Goal: Task Accomplishment & Management: Manage account settings

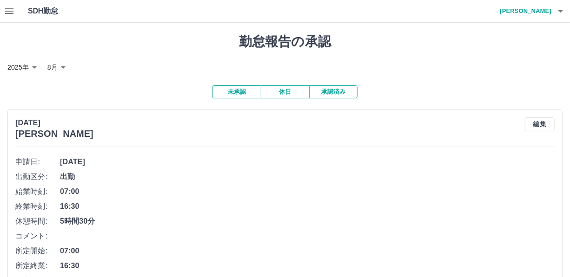
click at [9, 14] on icon "button" at bounding box center [9, 11] width 11 height 11
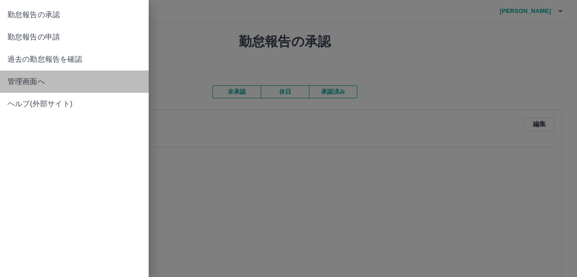
click at [40, 84] on span "管理画面へ" at bounding box center [74, 81] width 134 height 11
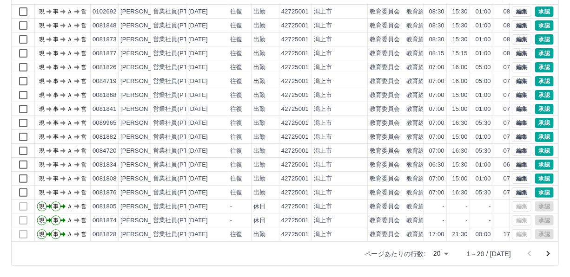
scroll to position [47, 0]
click at [548, 253] on icon "次のページへ" at bounding box center [547, 254] width 11 height 11
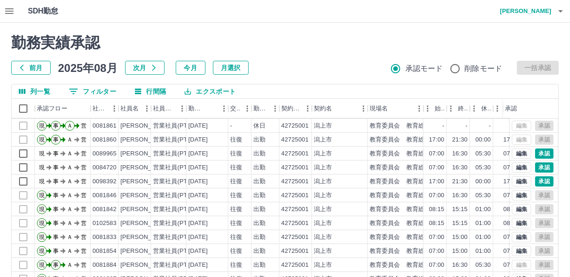
scroll to position [42, 0]
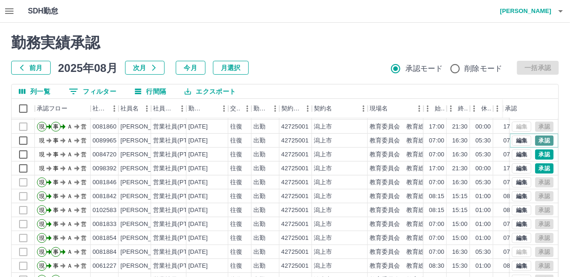
click at [535, 138] on button "承認" at bounding box center [544, 141] width 19 height 10
click at [537, 150] on button "承認" at bounding box center [544, 155] width 19 height 10
click at [539, 167] on button "承認" at bounding box center [544, 169] width 19 height 10
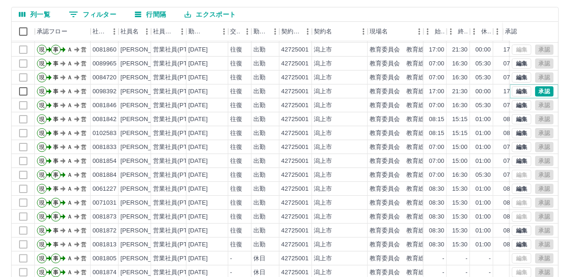
scroll to position [115, 0]
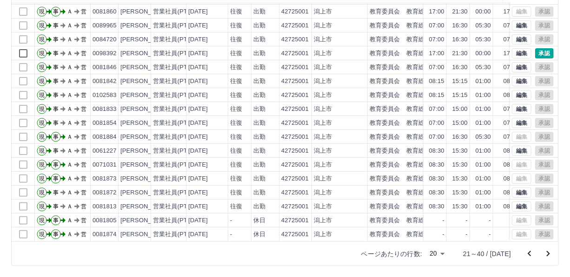
click at [546, 252] on icon "次のページへ" at bounding box center [547, 254] width 11 height 11
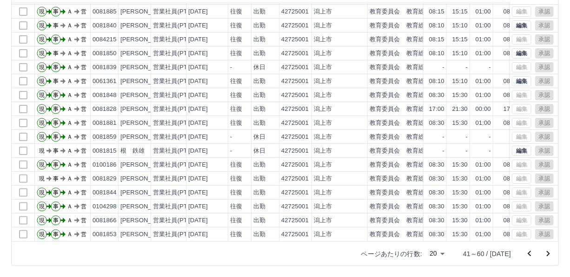
scroll to position [47, 0]
click at [547, 254] on icon "次のページへ" at bounding box center [547, 254] width 11 height 11
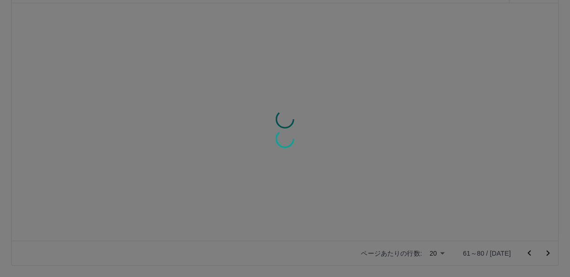
scroll to position [0, 0]
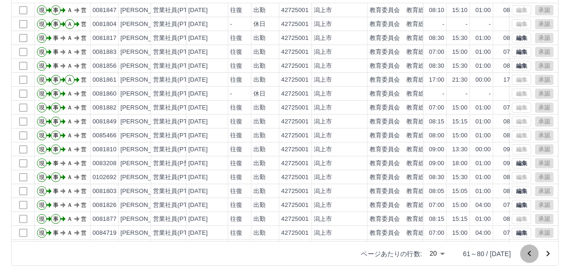
click at [530, 252] on icon "前のページへ" at bounding box center [528, 254] width 3 height 6
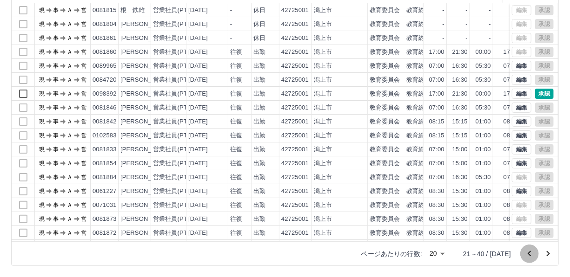
click at [530, 252] on icon "前のページへ" at bounding box center [528, 254] width 3 height 6
click at [530, 252] on div at bounding box center [538, 254] width 37 height 19
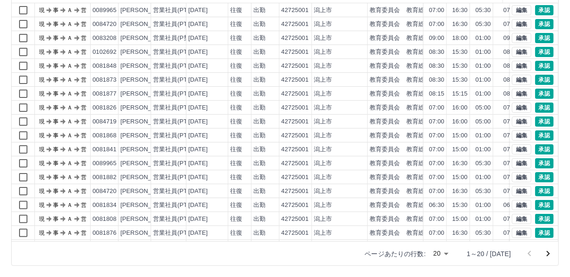
click at [530, 252] on div at bounding box center [538, 254] width 37 height 19
click at [455, 255] on body "SDH勤怠 [PERSON_NAME] 勤務実績承認 前月 [DATE] 次月 今月 月選択 承認モード 削除モード 一括承認 列一覧 0 フィルター 行間隔…" at bounding box center [285, 81] width 570 height 393
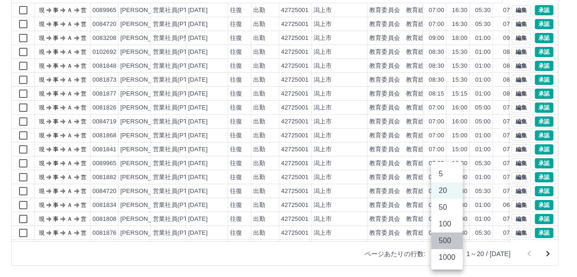
click at [448, 242] on li "500" at bounding box center [447, 241] width 32 height 17
type input "***"
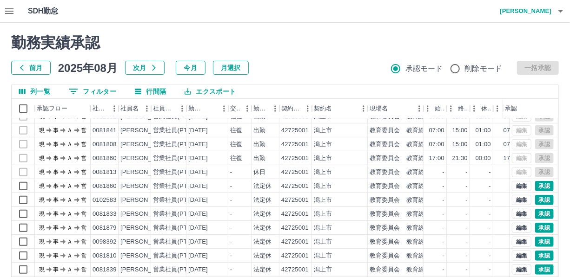
scroll to position [6545, 0]
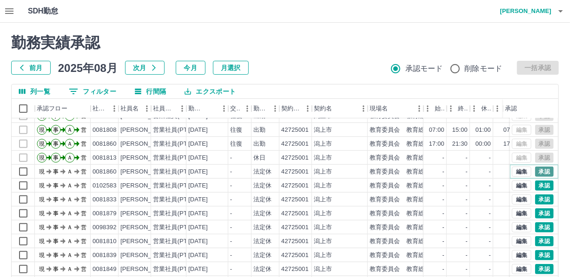
click at [535, 171] on button "承認" at bounding box center [544, 172] width 19 height 10
click at [537, 181] on button "承認" at bounding box center [544, 186] width 19 height 10
click at [535, 198] on button "承認" at bounding box center [544, 200] width 19 height 10
click at [540, 210] on button "承認" at bounding box center [544, 214] width 19 height 10
click at [540, 226] on button "承認" at bounding box center [544, 228] width 19 height 10
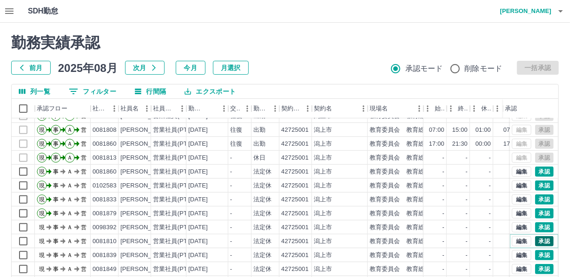
click at [538, 236] on button "承認" at bounding box center [544, 241] width 19 height 10
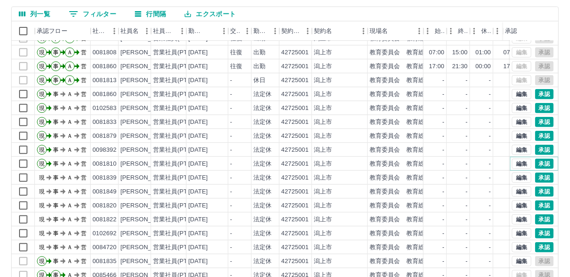
scroll to position [84, 0]
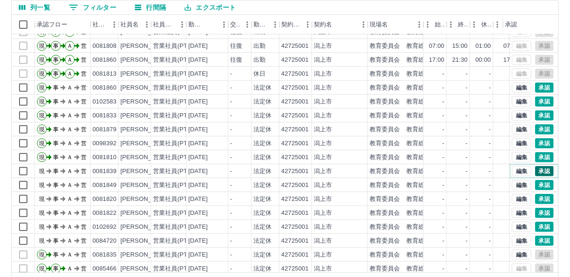
click at [540, 172] on button "承認" at bounding box center [544, 171] width 19 height 10
click at [540, 186] on button "承認" at bounding box center [544, 185] width 19 height 10
click at [539, 198] on button "承認" at bounding box center [544, 199] width 19 height 10
click at [536, 206] on div "編集 承認" at bounding box center [534, 213] width 48 height 14
click at [540, 210] on button "承認" at bounding box center [544, 213] width 19 height 10
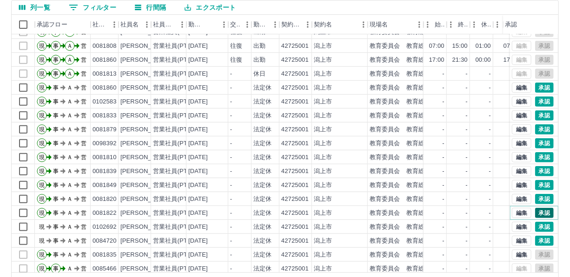
scroll to position [6588, 0]
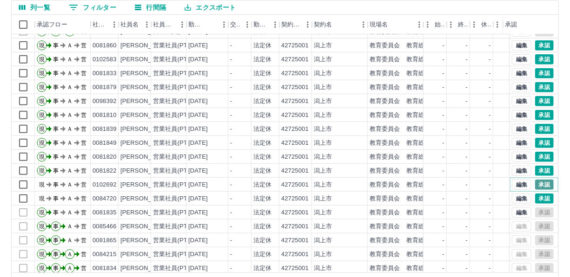
click at [537, 183] on button "承認" at bounding box center [544, 185] width 19 height 10
click at [539, 199] on button "承認" at bounding box center [544, 199] width 19 height 10
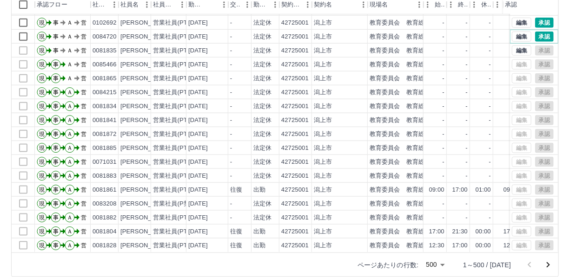
scroll to position [115, 0]
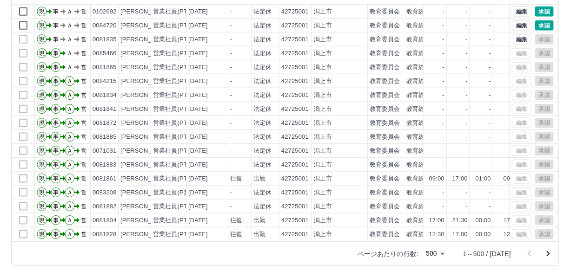
click at [548, 256] on icon "次のページへ" at bounding box center [547, 254] width 11 height 11
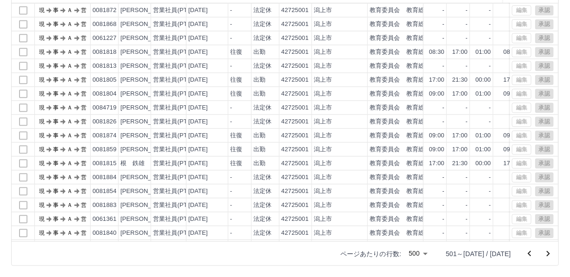
scroll to position [4096, 0]
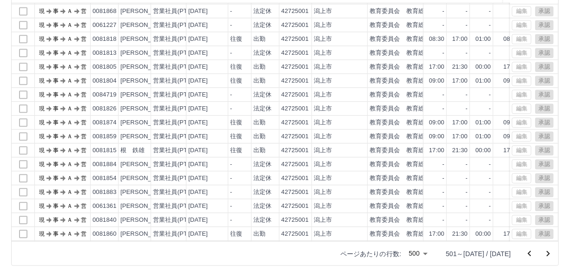
click at [532, 253] on icon "前のページへ" at bounding box center [529, 254] width 11 height 11
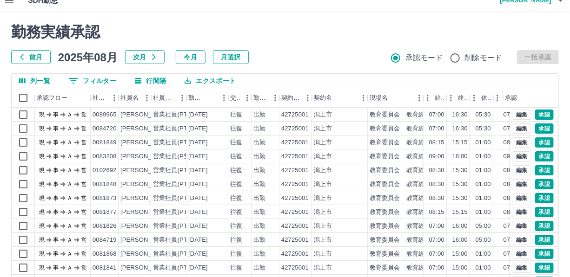
scroll to position [0, 0]
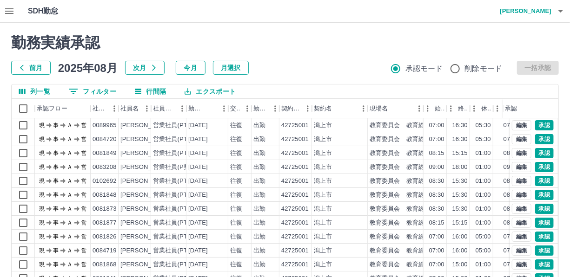
click at [100, 88] on button "0 フィルター" at bounding box center [92, 92] width 62 height 14
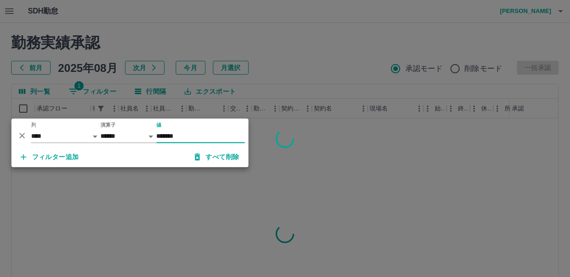
type input "*******"
drag, startPoint x: 275, startPoint y: 55, endPoint x: 301, endPoint y: 42, distance: 30.1
click at [276, 53] on div at bounding box center [285, 138] width 570 height 277
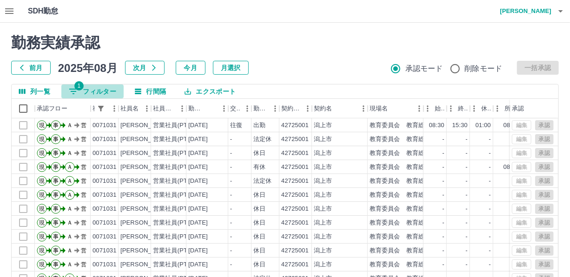
click at [101, 88] on button "1 フィルター" at bounding box center [92, 92] width 62 height 14
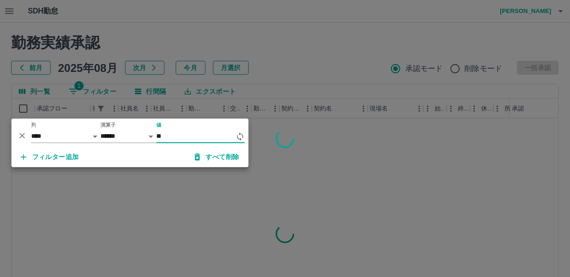
type input "*"
click at [270, 91] on div at bounding box center [285, 138] width 570 height 277
